Goal: Task Accomplishment & Management: Manage account settings

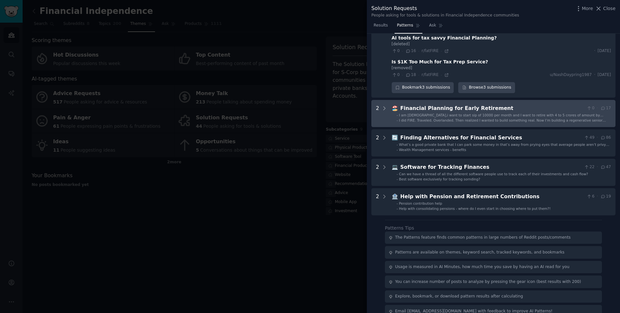
scroll to position [115, 0]
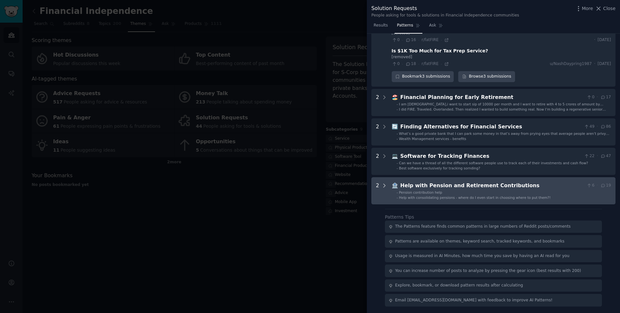
click at [382, 186] on icon at bounding box center [385, 186] width 6 height 6
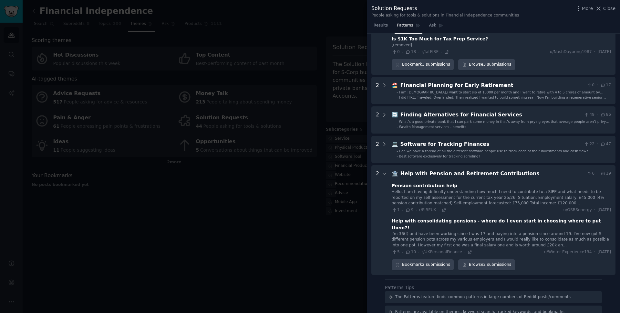
scroll to position [126, 0]
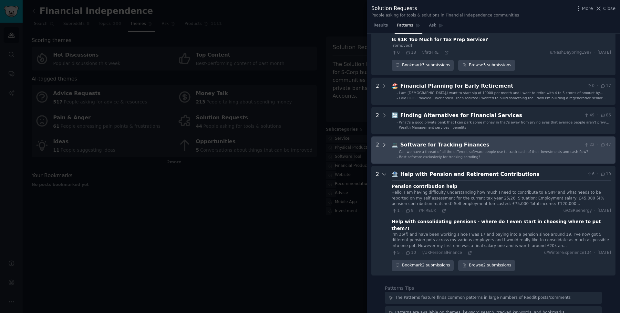
click at [385, 144] on icon at bounding box center [385, 144] width 2 height 3
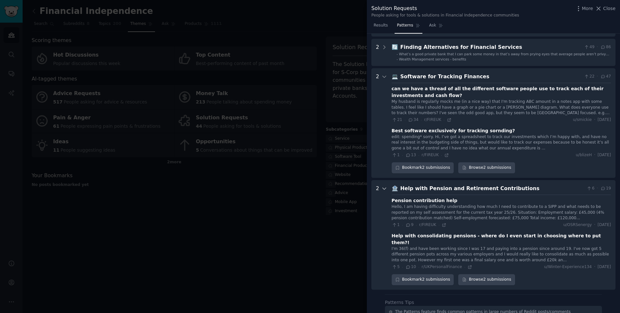
scroll to position [170, 0]
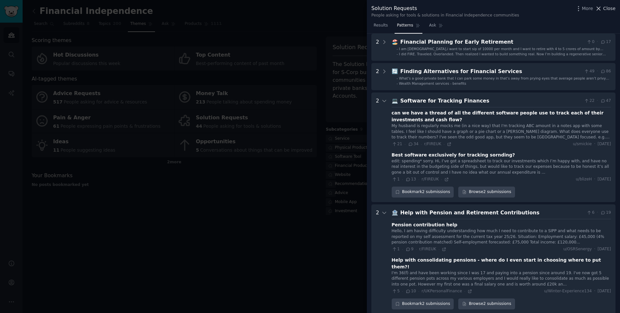
click at [601, 7] on icon at bounding box center [599, 9] width 4 height 4
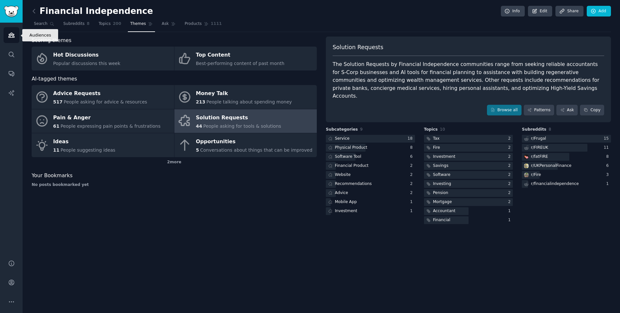
click at [12, 37] on icon "Sidebar" at bounding box center [11, 35] width 7 height 7
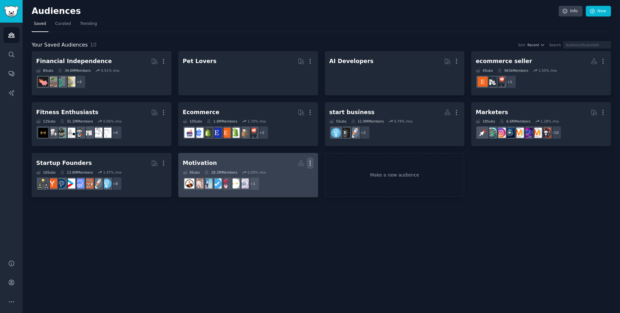
click at [310, 162] on icon "button" at bounding box center [310, 163] width 1 height 5
click at [296, 175] on p "Delete" at bounding box center [292, 176] width 15 height 7
click at [292, 175] on p "Delete" at bounding box center [292, 176] width 15 height 7
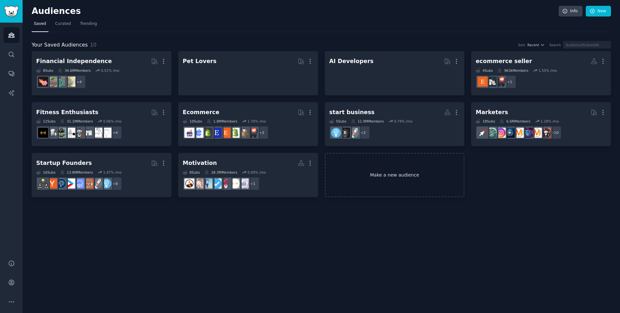
click at [360, 162] on link "Make a new audience" at bounding box center [395, 175] width 140 height 44
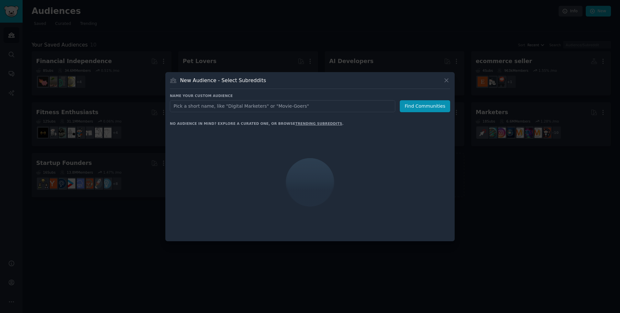
click at [387, 64] on div at bounding box center [310, 156] width 620 height 313
